Goal: Task Accomplishment & Management: Use online tool/utility

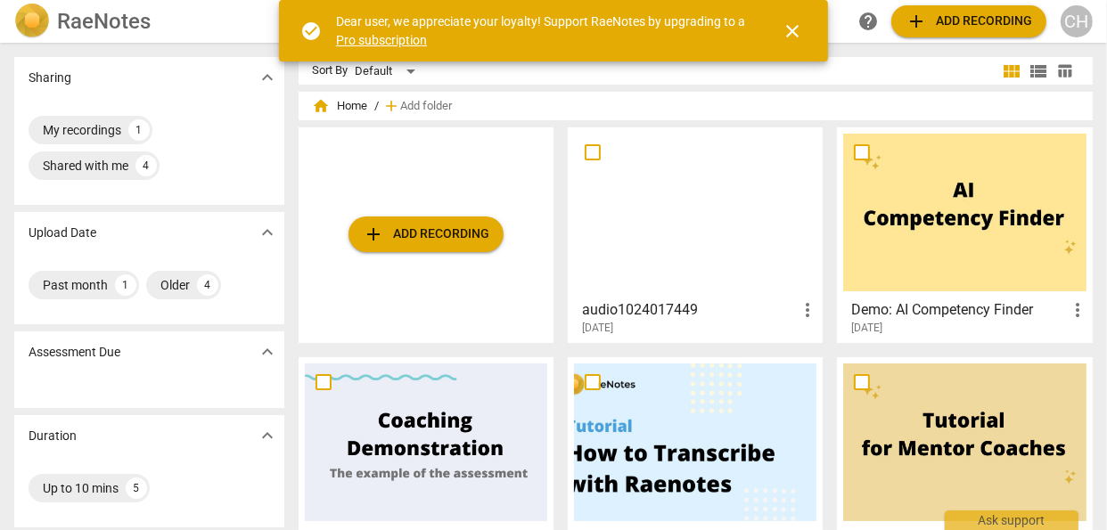
click at [458, 233] on span "add Add recording" at bounding box center [426, 234] width 127 height 21
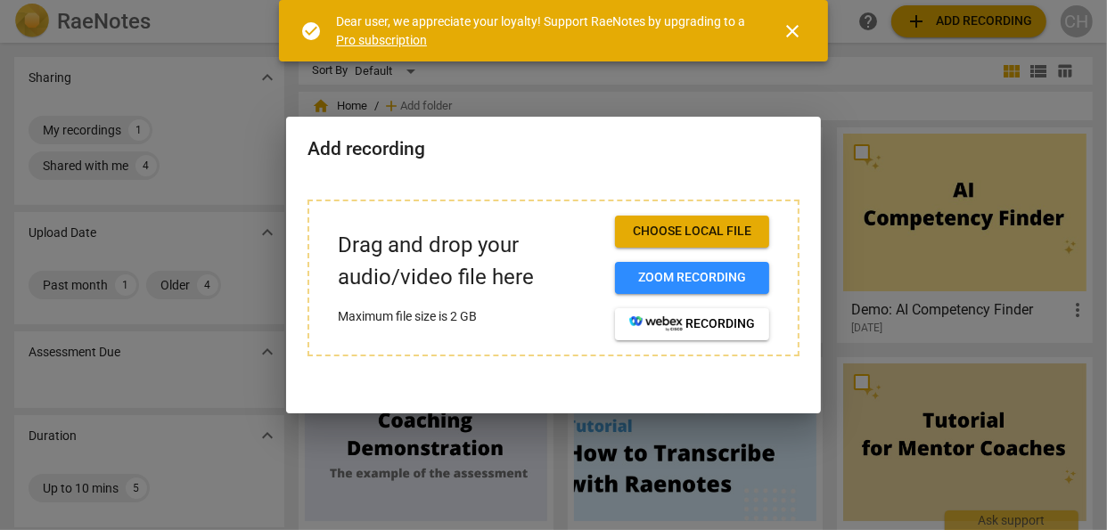
click at [666, 231] on span "Choose local file" at bounding box center [692, 232] width 126 height 18
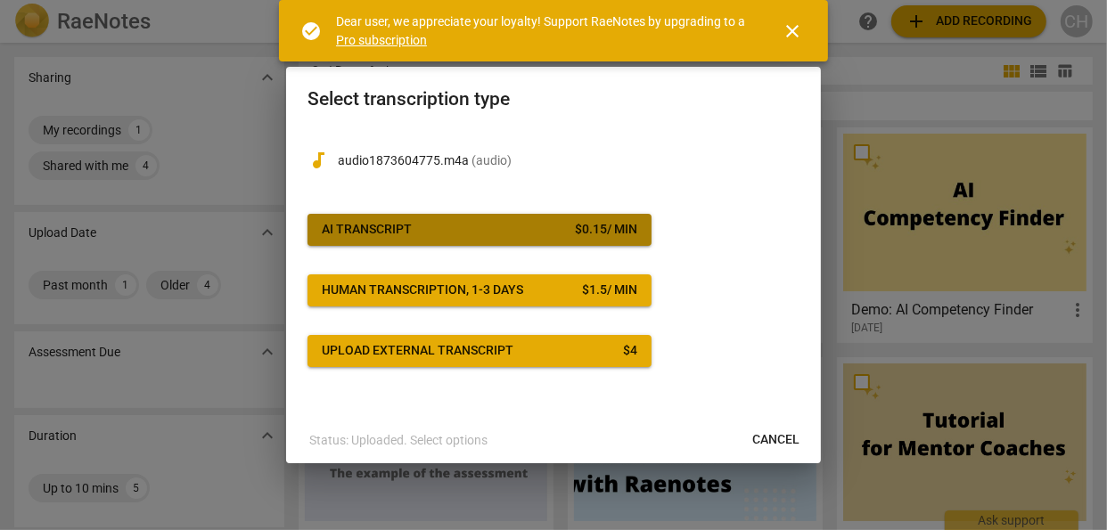
click at [383, 234] on div "AI Transcript" at bounding box center [367, 230] width 90 height 18
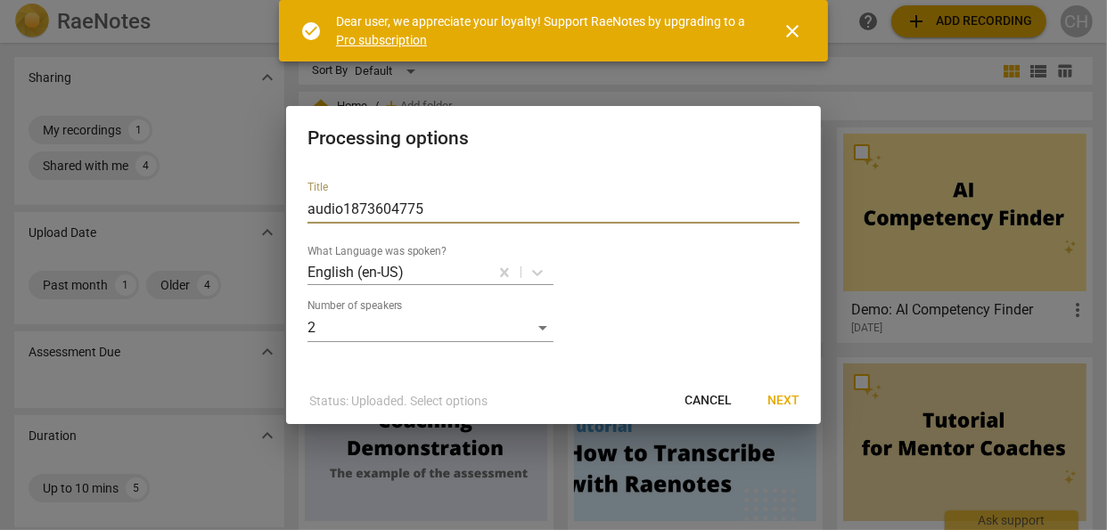
drag, startPoint x: 424, startPoint y: 210, endPoint x: 303, endPoint y: 201, distance: 121.6
click at [303, 201] on div "Title audio1873604775 What Language was spoken? English (en-US) Number of speak…" at bounding box center [553, 272] width 535 height 211
type input "Mentor Coaching [DATE]"
click at [777, 399] on span "Next" at bounding box center [784, 401] width 32 height 18
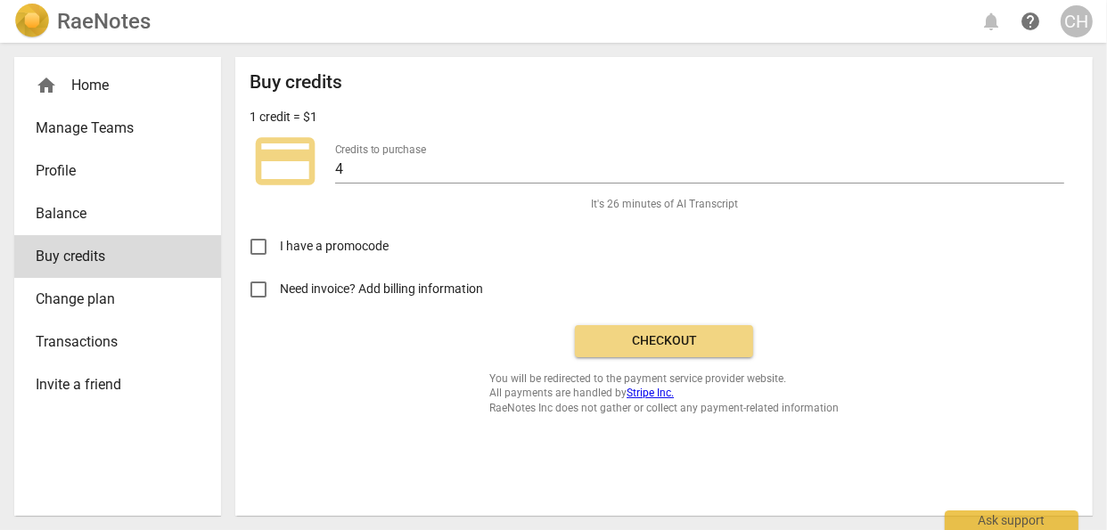
click at [263, 289] on input "Need invoice? Add billing information" at bounding box center [258, 289] width 43 height 43
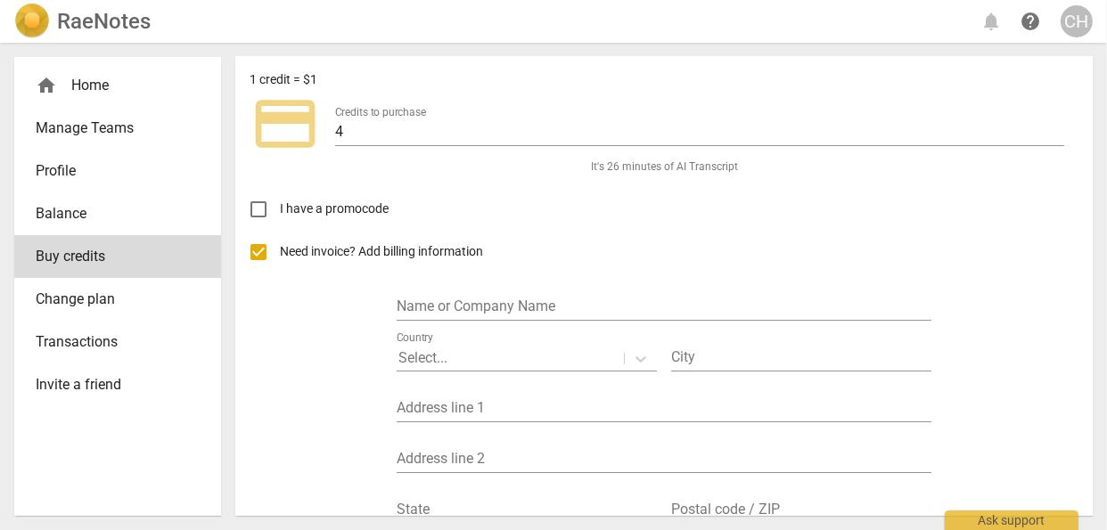
scroll to position [35, 0]
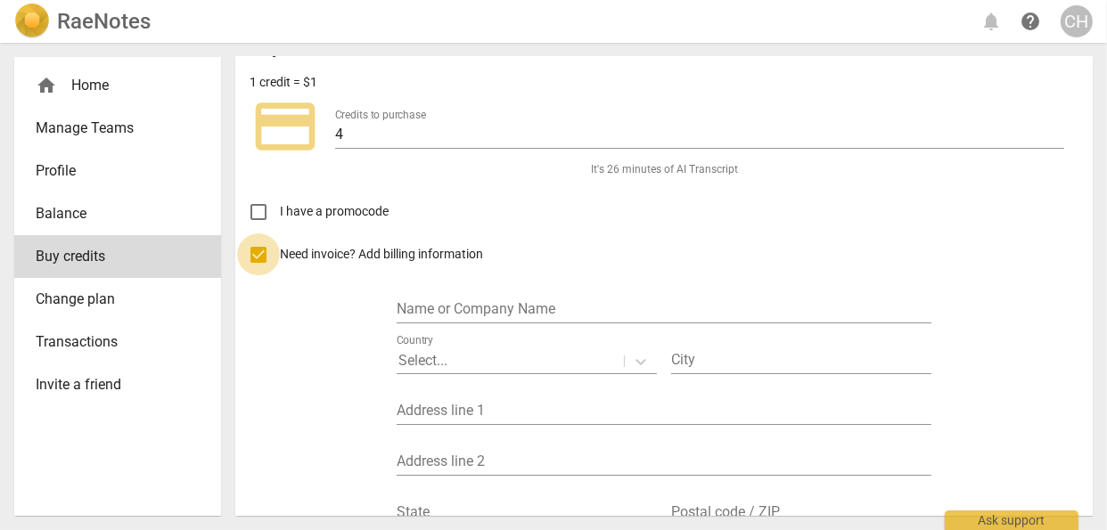
click at [259, 254] on input "Need invoice? Add billing information" at bounding box center [258, 255] width 43 height 43
checkbox input "false"
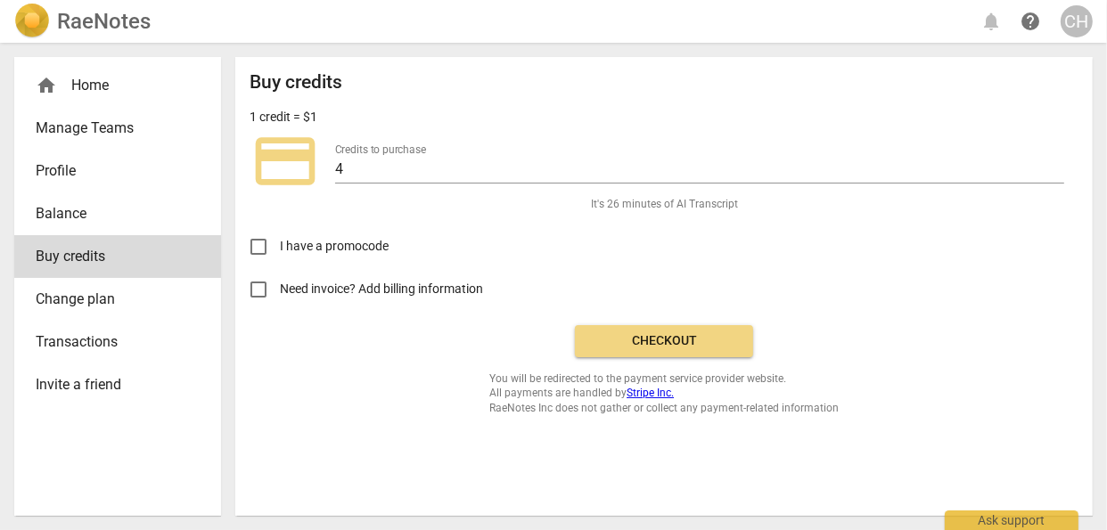
click at [638, 335] on span "Checkout" at bounding box center [664, 342] width 150 height 18
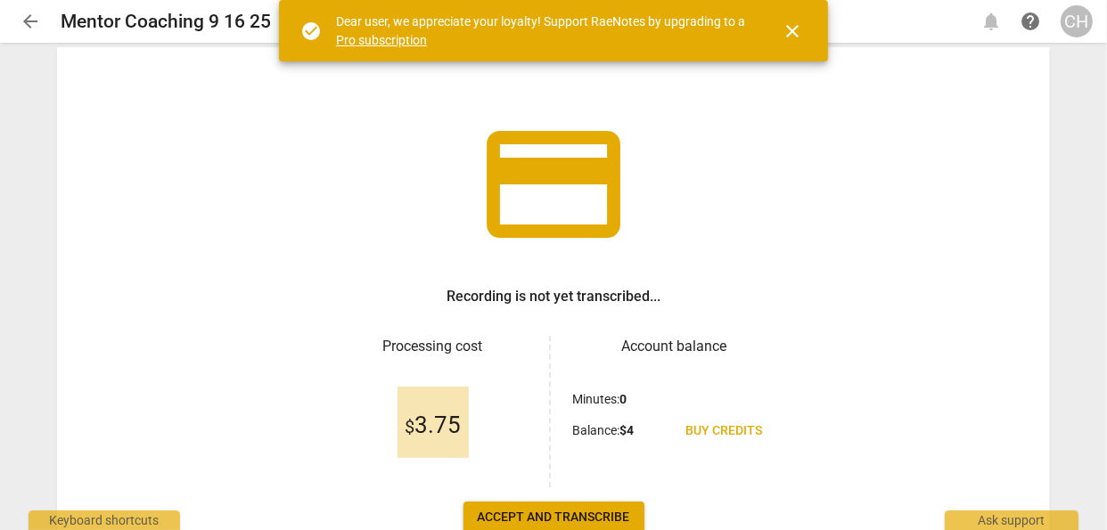
scroll to position [61, 0]
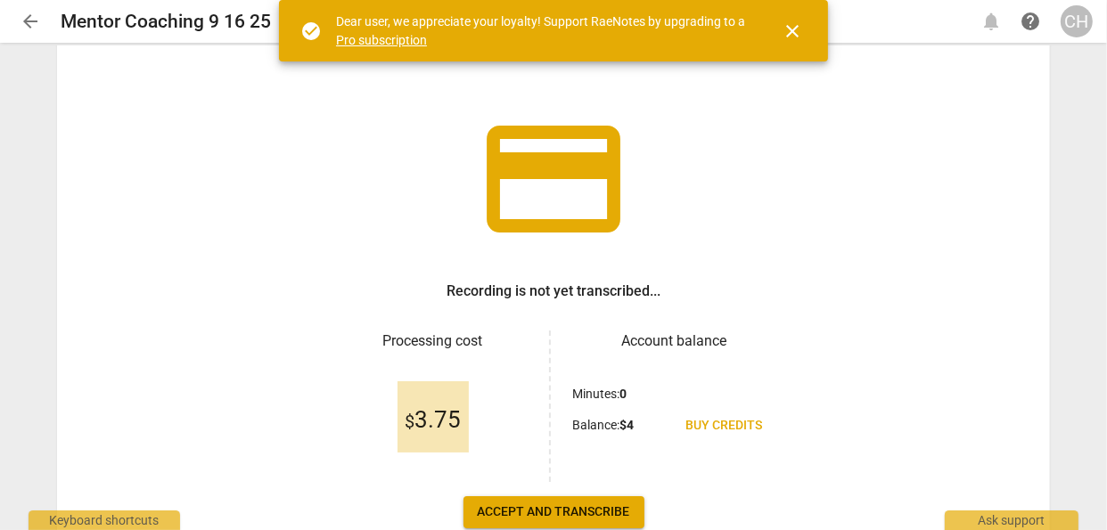
click at [804, 17] on button "close" at bounding box center [792, 31] width 43 height 43
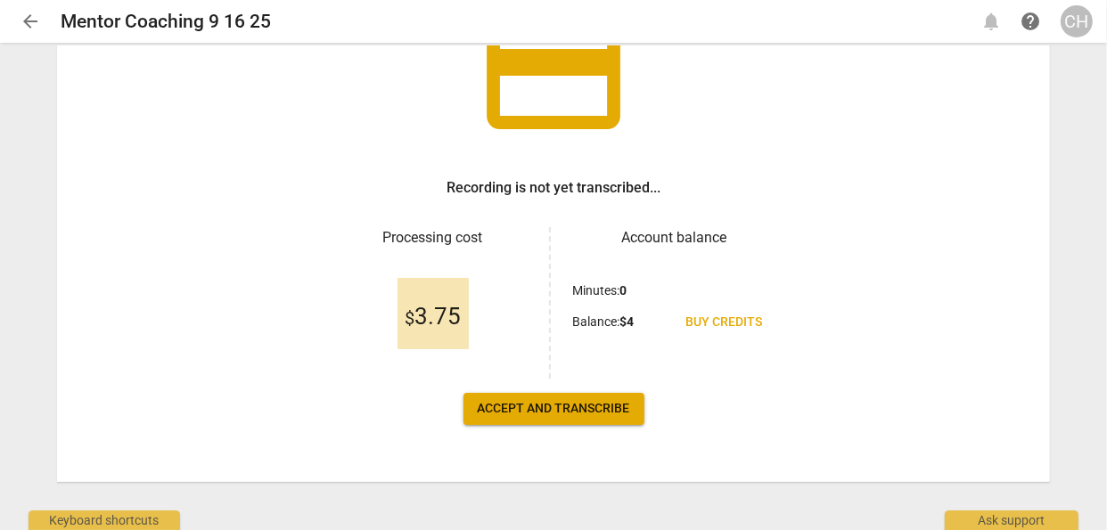
scroll to position [168, 0]
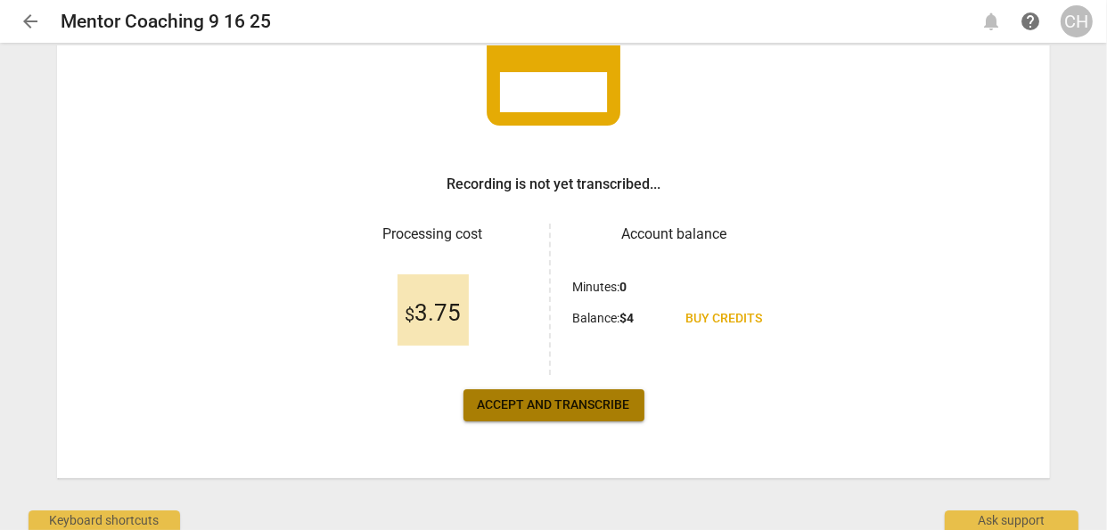
click at [510, 406] on span "Accept and transcribe" at bounding box center [554, 406] width 152 height 18
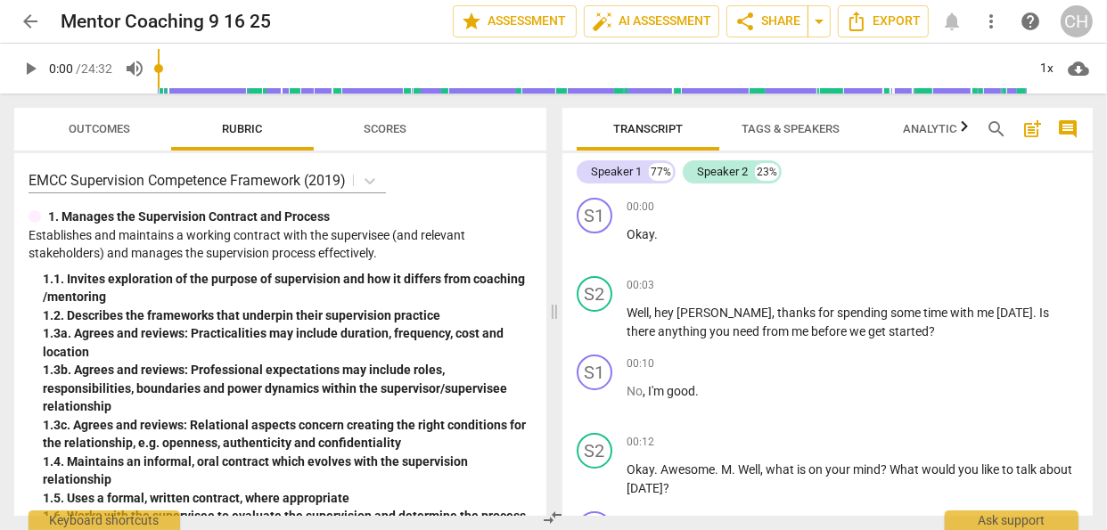
click at [762, 127] on span "Tags & Speakers" at bounding box center [791, 128] width 98 height 13
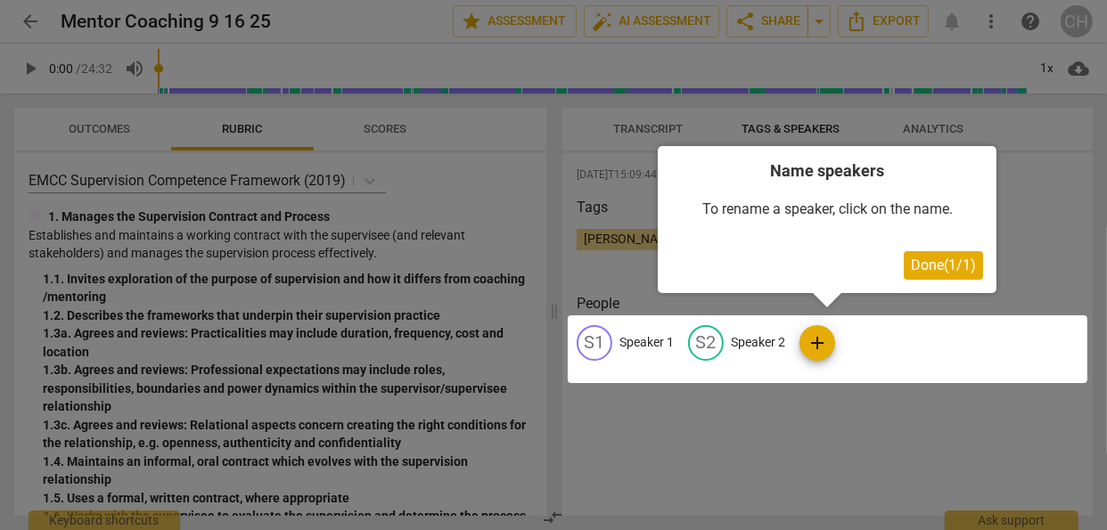
click at [1043, 233] on div at bounding box center [553, 265] width 1107 height 530
click at [664, 130] on div at bounding box center [553, 265] width 1107 height 530
click at [637, 344] on div at bounding box center [828, 350] width 520 height 68
click at [597, 341] on div at bounding box center [828, 350] width 520 height 68
click at [820, 340] on div at bounding box center [828, 350] width 520 height 68
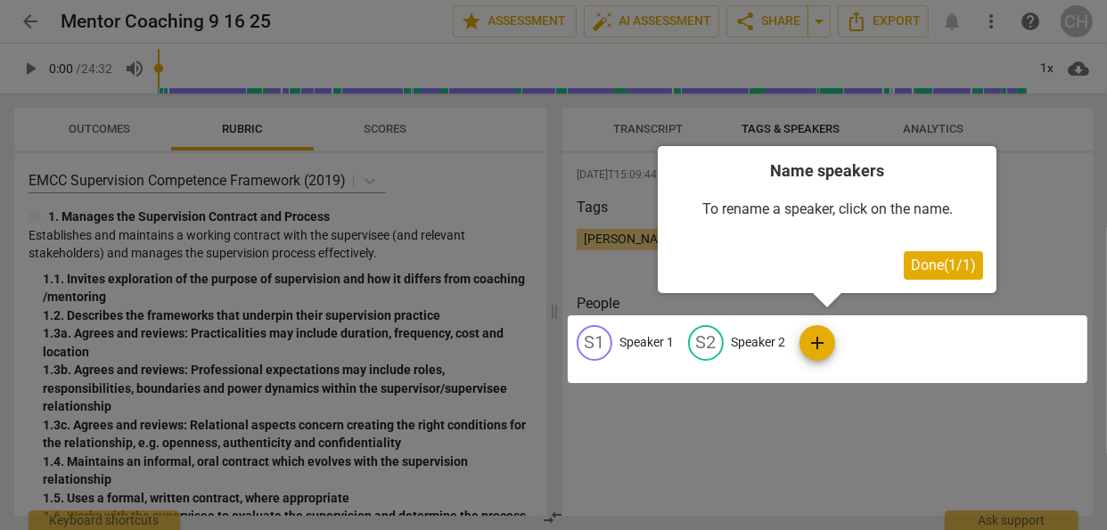
click at [592, 345] on div at bounding box center [828, 350] width 520 height 68
click at [713, 344] on div at bounding box center [828, 350] width 520 height 68
click at [935, 262] on span "Done ( 1 / 1 )" at bounding box center [943, 265] width 65 height 17
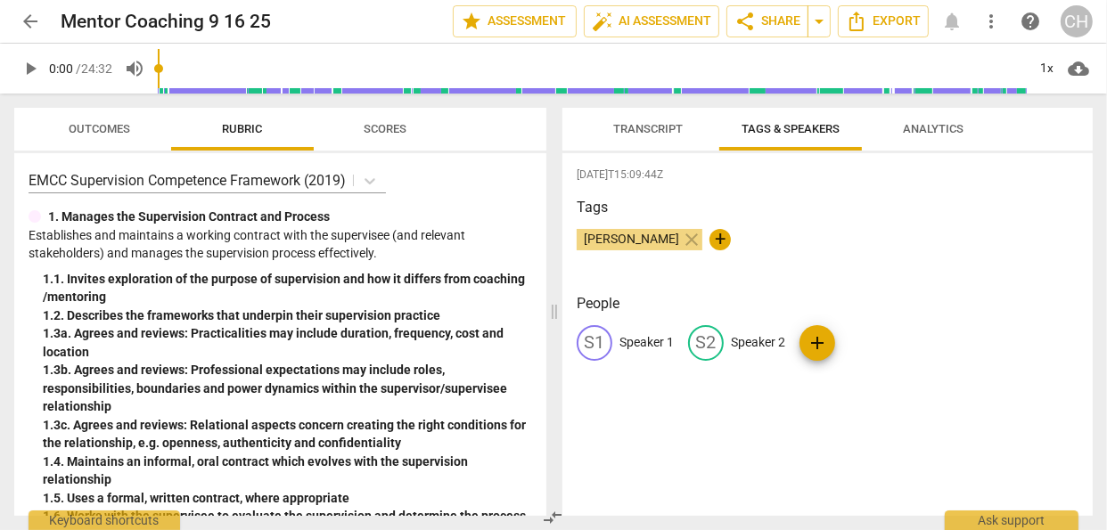
drag, startPoint x: 1097, startPoint y: 274, endPoint x: 1088, endPoint y: 238, distance: 37.0
click at [1088, 238] on div "Transcript Tags & Speakers Analytics Speaker 1 77% Speaker 2 23% S1 play_arrow …" at bounding box center [831, 312] width 552 height 437
click at [653, 128] on span "Transcript" at bounding box center [648, 128] width 70 height 13
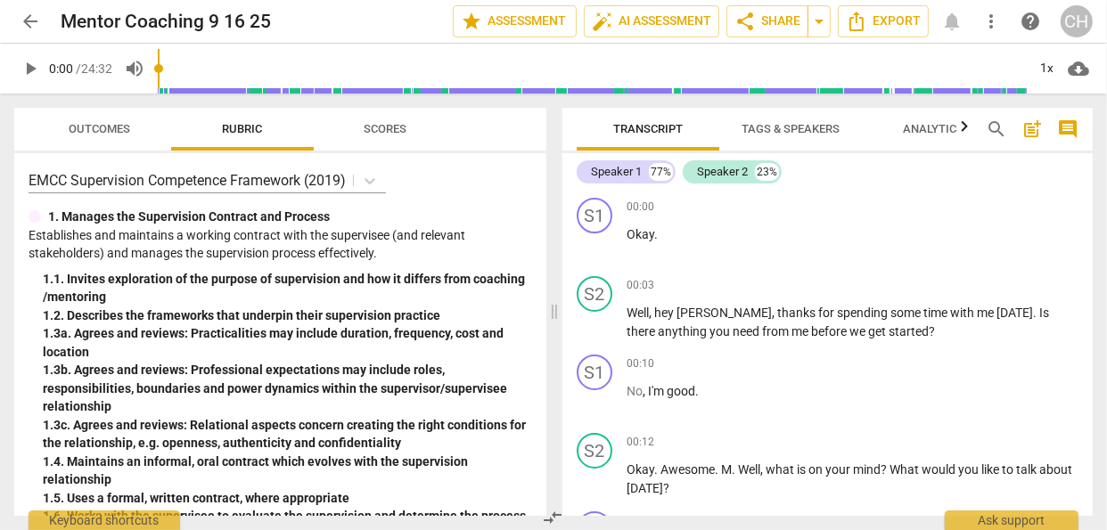
click at [777, 130] on span "Tags & Speakers" at bounding box center [791, 128] width 98 height 13
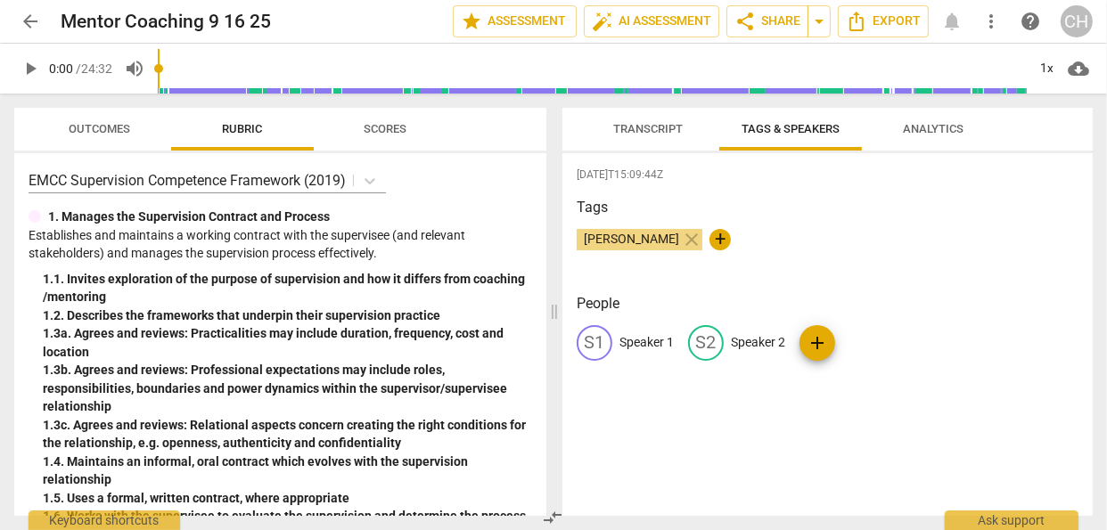
click at [597, 341] on div "S1" at bounding box center [595, 343] width 36 height 36
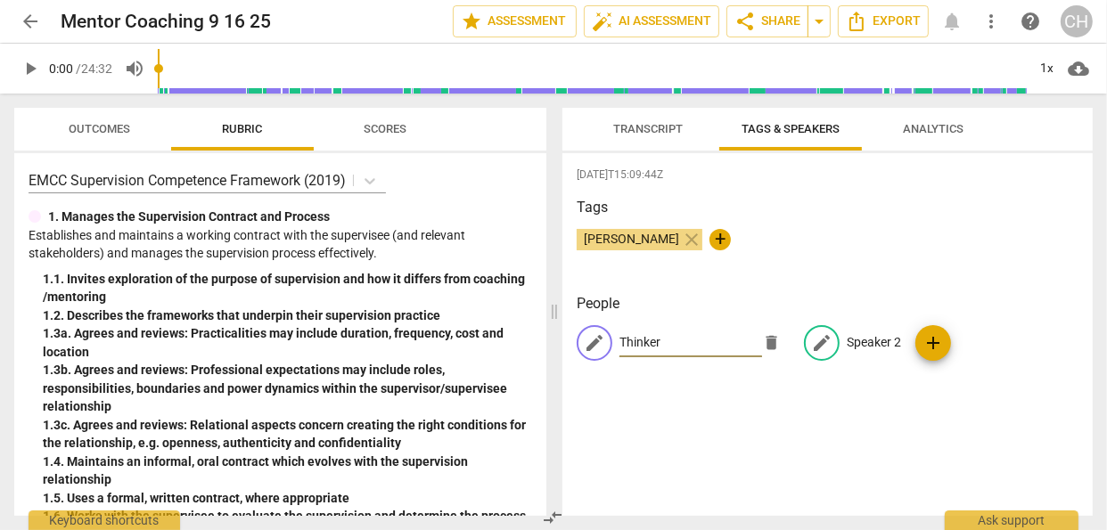
type input "Thinker"
click at [824, 340] on span "edit" at bounding box center [821, 343] width 21 height 21
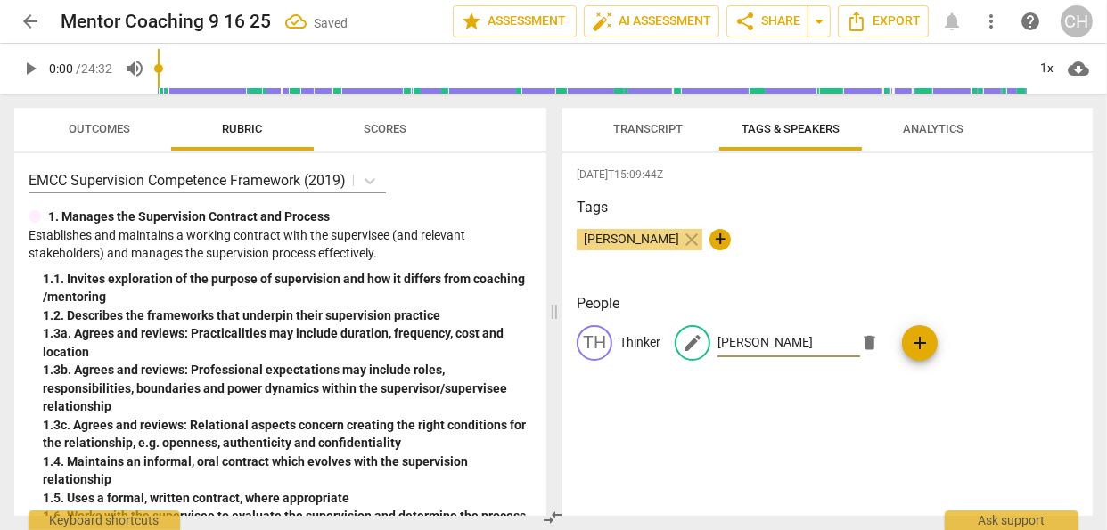
type input "Carol"
click at [786, 429] on div "2025-09-16T15:09:44Z Tags Carol Hogard close + People TH Thinker edit Carol del…" at bounding box center [828, 334] width 530 height 363
click at [662, 130] on span "Transcript" at bounding box center [648, 128] width 70 height 13
